Goal: Task Accomplishment & Management: Use online tool/utility

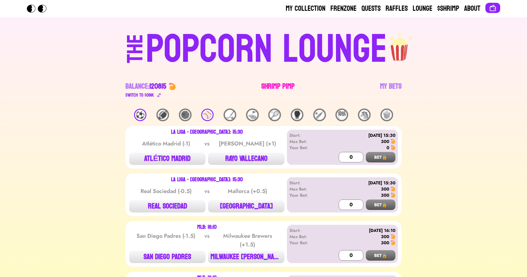
click at [269, 82] on link "Shrimp Pimp" at bounding box center [277, 89] width 33 height 17
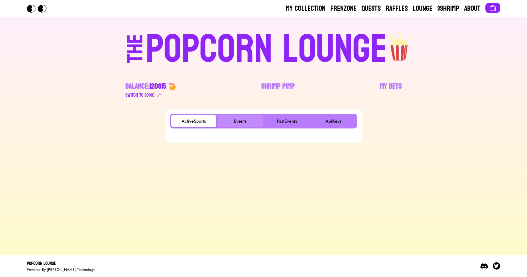
click at [241, 120] on button "Events" at bounding box center [240, 121] width 45 height 12
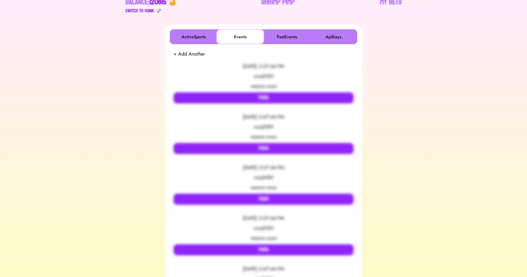
scroll to position [85, 0]
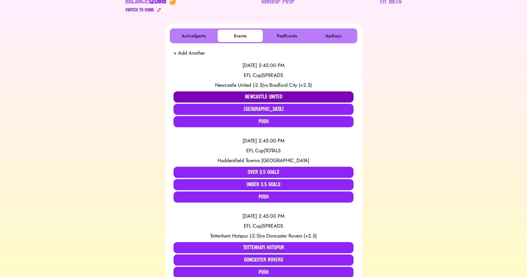
click at [231, 95] on button "Newcastle United" at bounding box center [264, 96] width 180 height 11
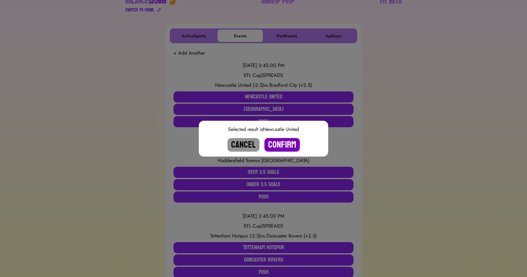
click at [278, 139] on button "Confirm" at bounding box center [282, 145] width 35 height 14
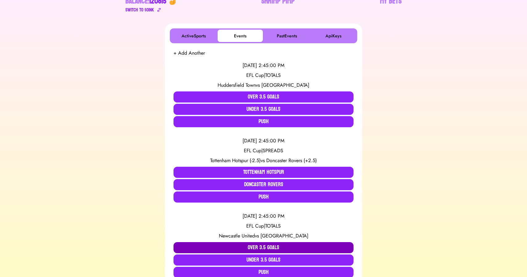
click at [261, 246] on button "Over 3.5 Goals" at bounding box center [264, 247] width 180 height 11
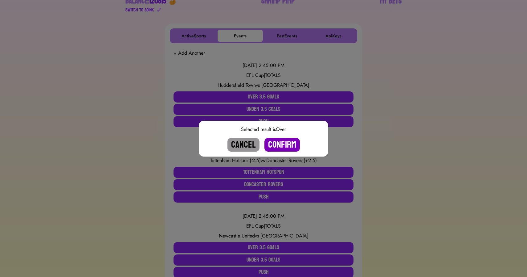
click at [281, 143] on button "Confirm" at bounding box center [282, 145] width 35 height 14
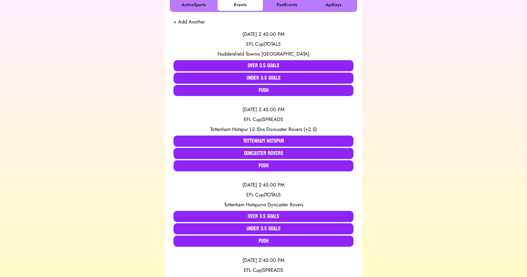
scroll to position [120, 0]
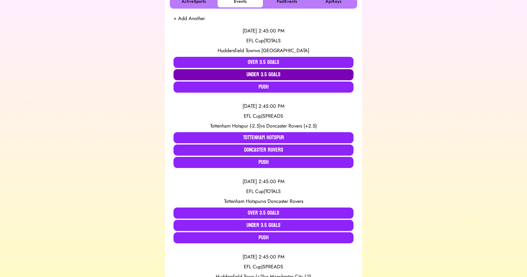
click at [259, 74] on button "Under 3.5 Goals" at bounding box center [264, 74] width 180 height 11
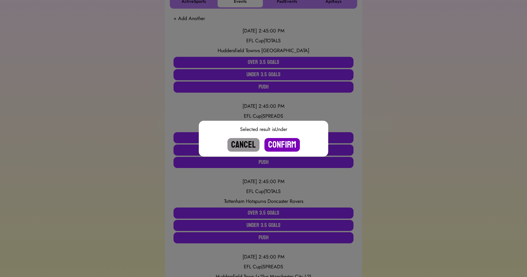
click at [283, 143] on button "Confirm" at bounding box center [282, 145] width 35 height 14
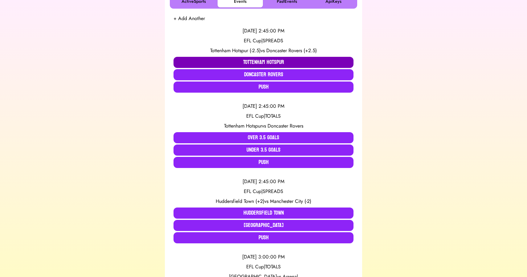
click at [263, 61] on button "Tottenham Hotspur" at bounding box center [264, 62] width 180 height 11
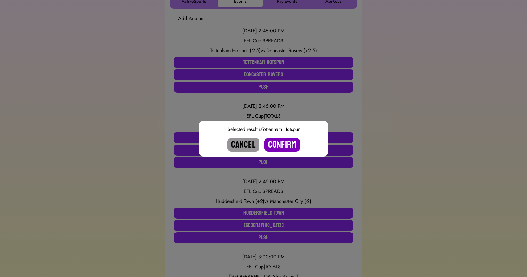
click at [279, 144] on button "Confirm" at bounding box center [282, 145] width 35 height 14
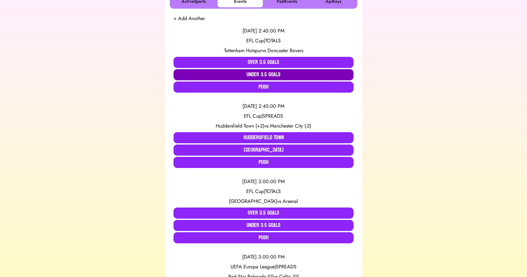
click at [282, 74] on button "Under 3.5 Goals" at bounding box center [264, 74] width 180 height 11
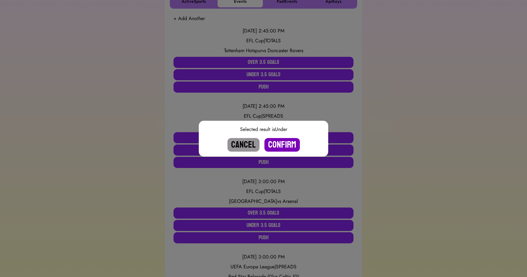
click at [281, 142] on button "Confirm" at bounding box center [282, 145] width 35 height 14
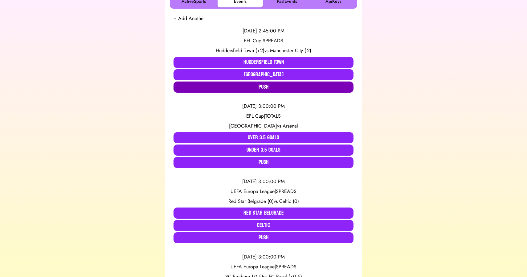
click at [264, 86] on button "Push" at bounding box center [264, 86] width 180 height 11
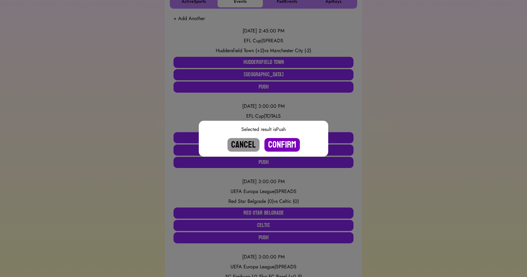
click at [278, 144] on button "Confirm" at bounding box center [282, 145] width 35 height 14
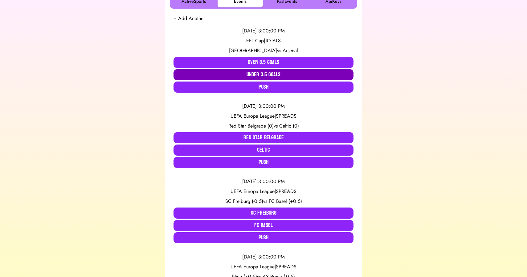
click at [269, 73] on button "Under 3.5 Goals" at bounding box center [264, 74] width 180 height 11
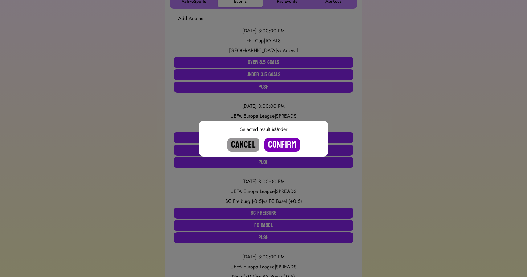
click at [279, 141] on button "Confirm" at bounding box center [282, 145] width 35 height 14
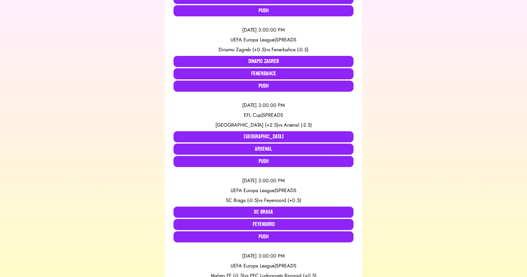
scroll to position [442, 0]
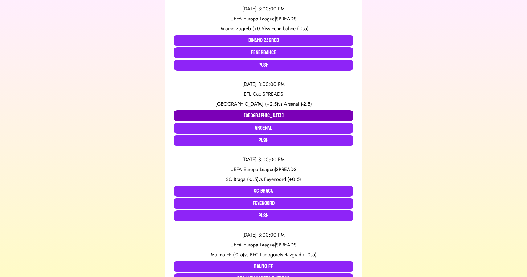
click at [244, 113] on button "[GEOGRAPHIC_DATA]" at bounding box center [264, 115] width 180 height 11
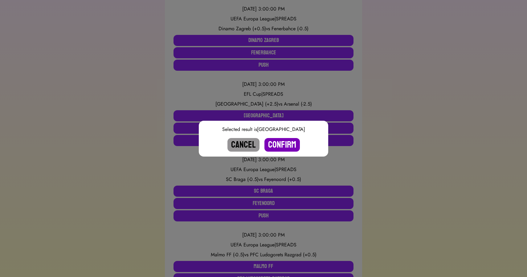
click at [280, 144] on button "Confirm" at bounding box center [282, 145] width 35 height 14
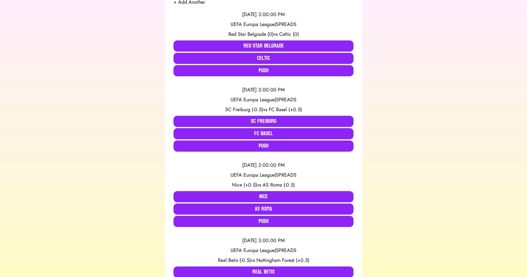
scroll to position [125, 0]
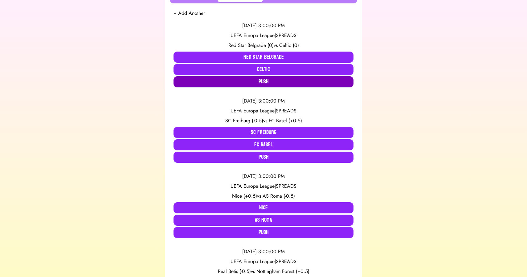
click at [240, 82] on button "Push" at bounding box center [264, 81] width 180 height 11
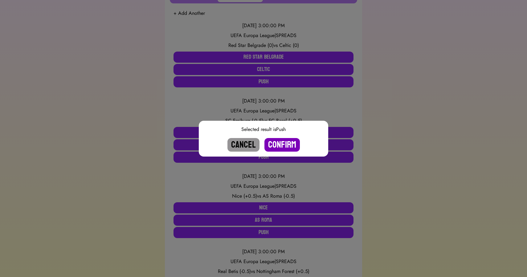
click at [281, 146] on button "Confirm" at bounding box center [282, 145] width 35 height 14
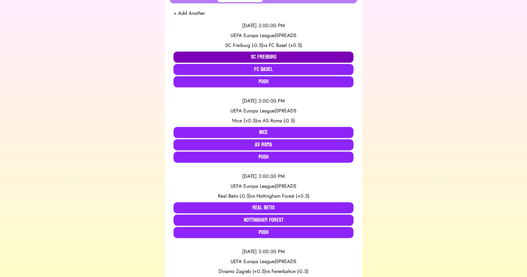
click at [256, 53] on button "SC Freiburg" at bounding box center [264, 56] width 180 height 11
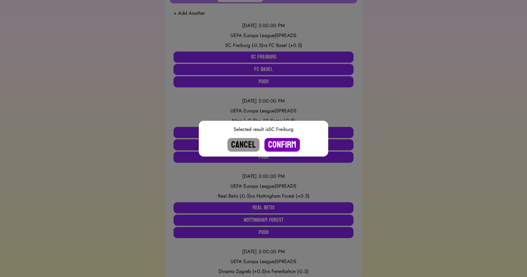
click at [282, 144] on button "Confirm" at bounding box center [282, 145] width 35 height 14
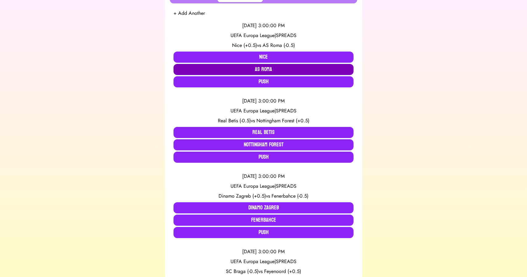
click at [253, 66] on button "AS Roma" at bounding box center [264, 69] width 180 height 11
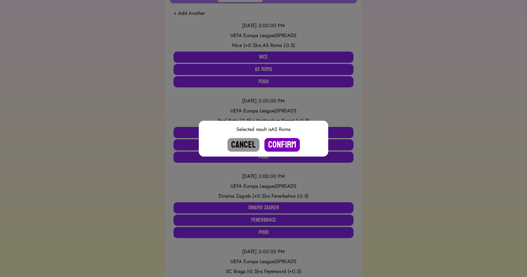
click at [277, 143] on button "Confirm" at bounding box center [282, 145] width 35 height 14
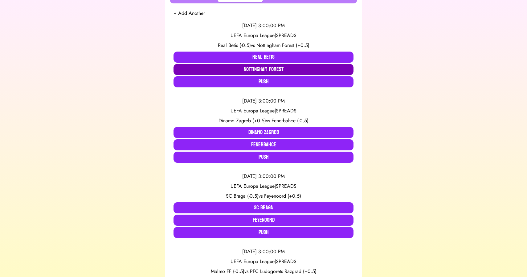
click at [253, 65] on button "Nottingham Forest" at bounding box center [264, 69] width 180 height 11
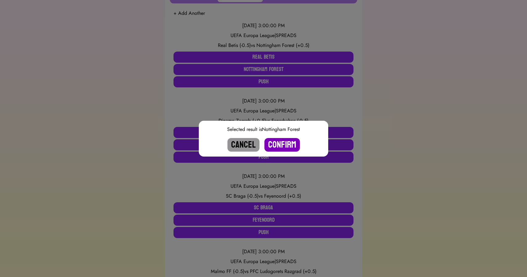
click at [278, 142] on button "Confirm" at bounding box center [282, 145] width 35 height 14
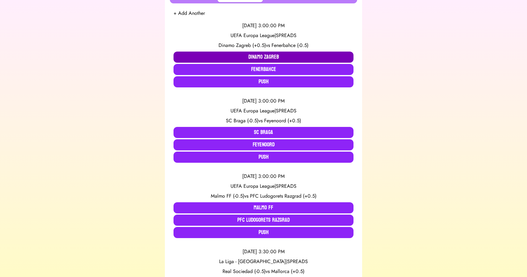
click at [240, 57] on button "Dinamo Zagreb" at bounding box center [264, 56] width 180 height 11
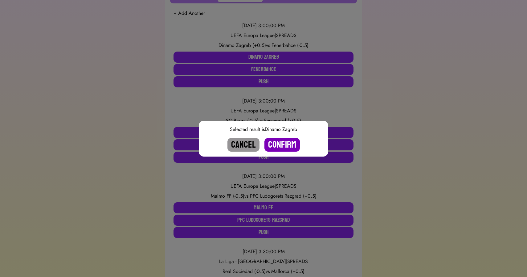
click at [278, 142] on button "Confirm" at bounding box center [282, 145] width 35 height 14
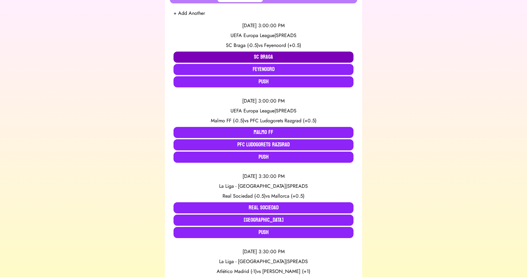
click at [247, 53] on button "SC Braga" at bounding box center [264, 56] width 180 height 11
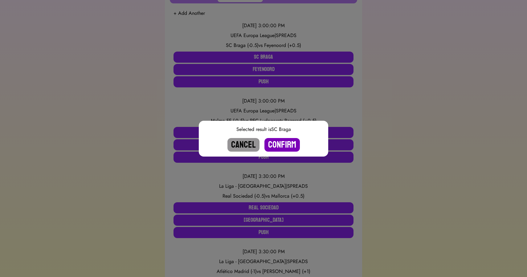
click at [278, 145] on button "Confirm" at bounding box center [282, 145] width 35 height 14
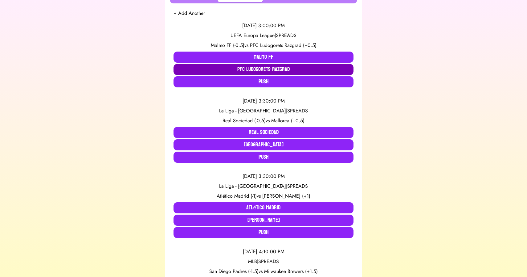
click at [262, 67] on button "PFC Ludogorets Razgrad" at bounding box center [264, 69] width 180 height 11
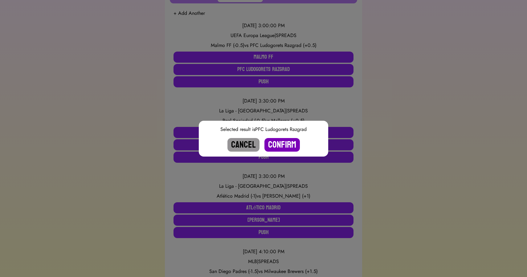
click at [283, 142] on button "Confirm" at bounding box center [282, 145] width 35 height 14
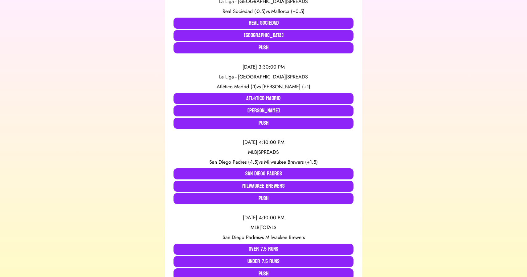
scroll to position [0, 0]
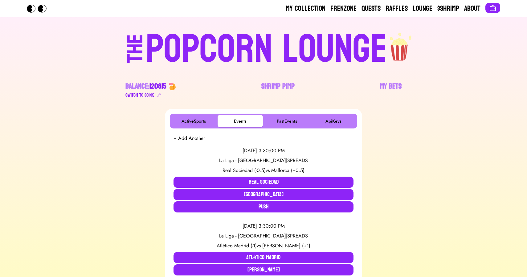
click at [169, 62] on div "POPCORN LOUNGE" at bounding box center [266, 49] width 241 height 39
